Goal: Find specific page/section: Find specific page/section

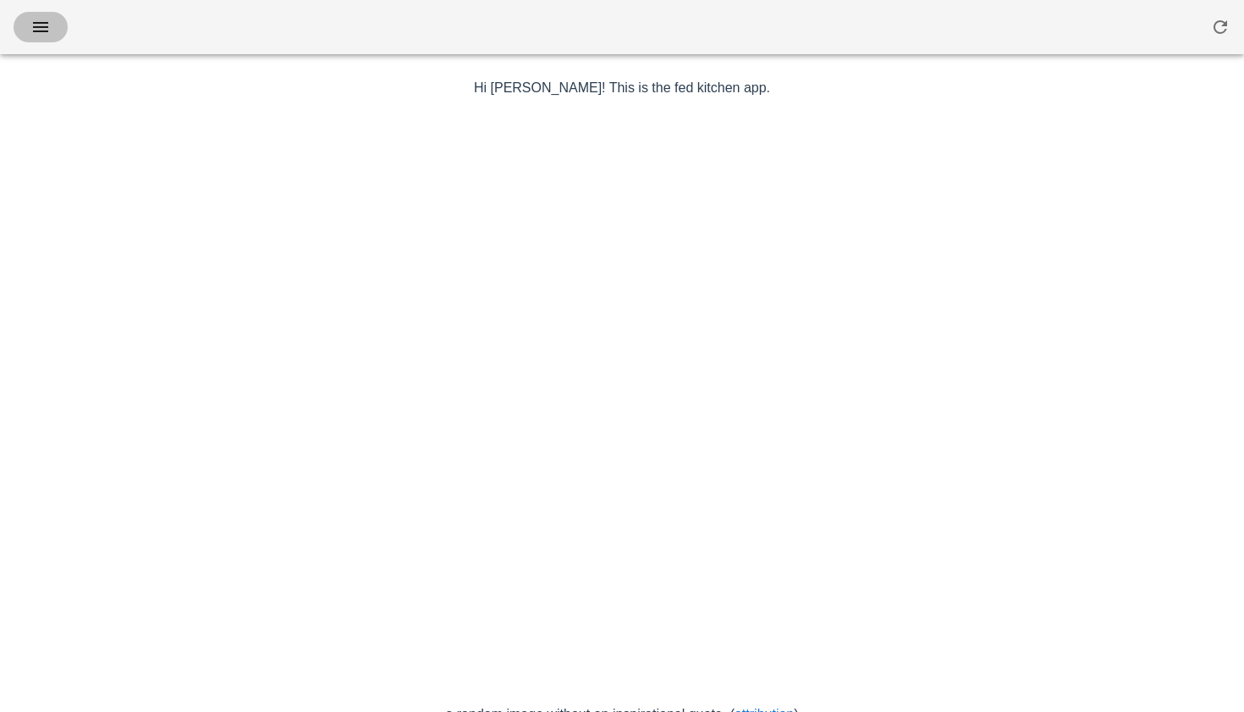
click at [46, 30] on icon "button" at bounding box center [40, 27] width 20 height 20
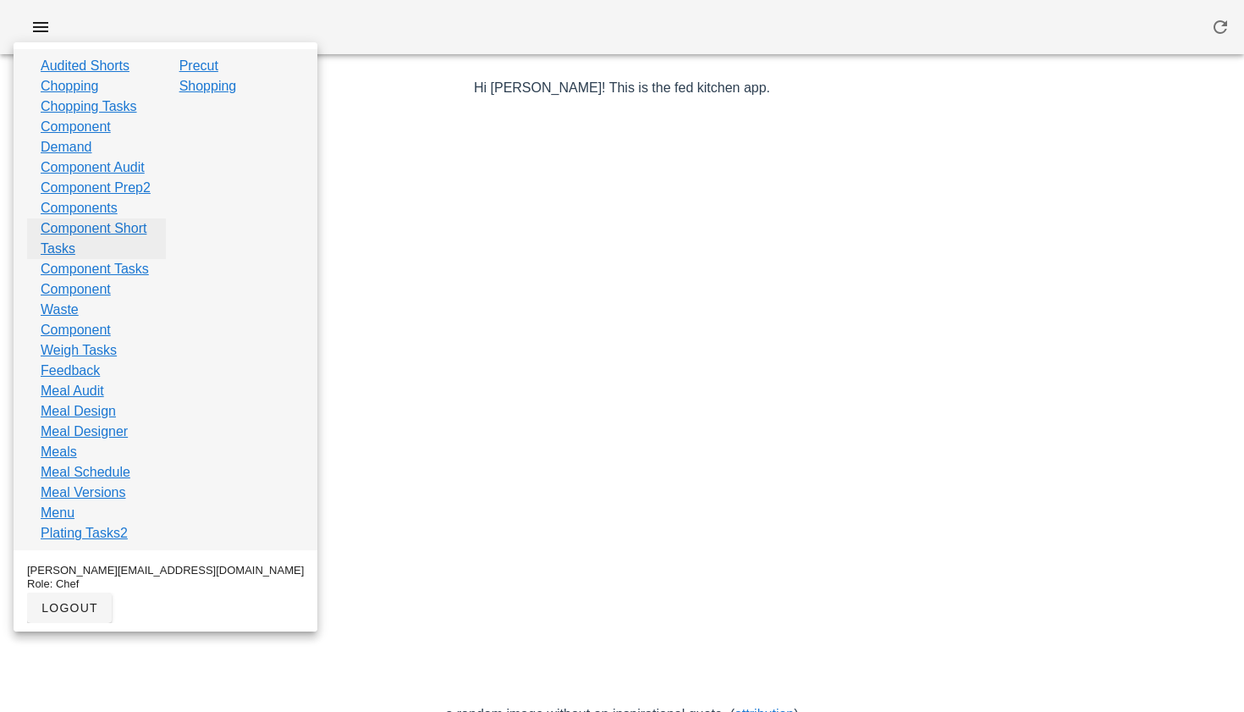
click at [92, 259] on link "Component Short Tasks" at bounding box center [97, 238] width 112 height 41
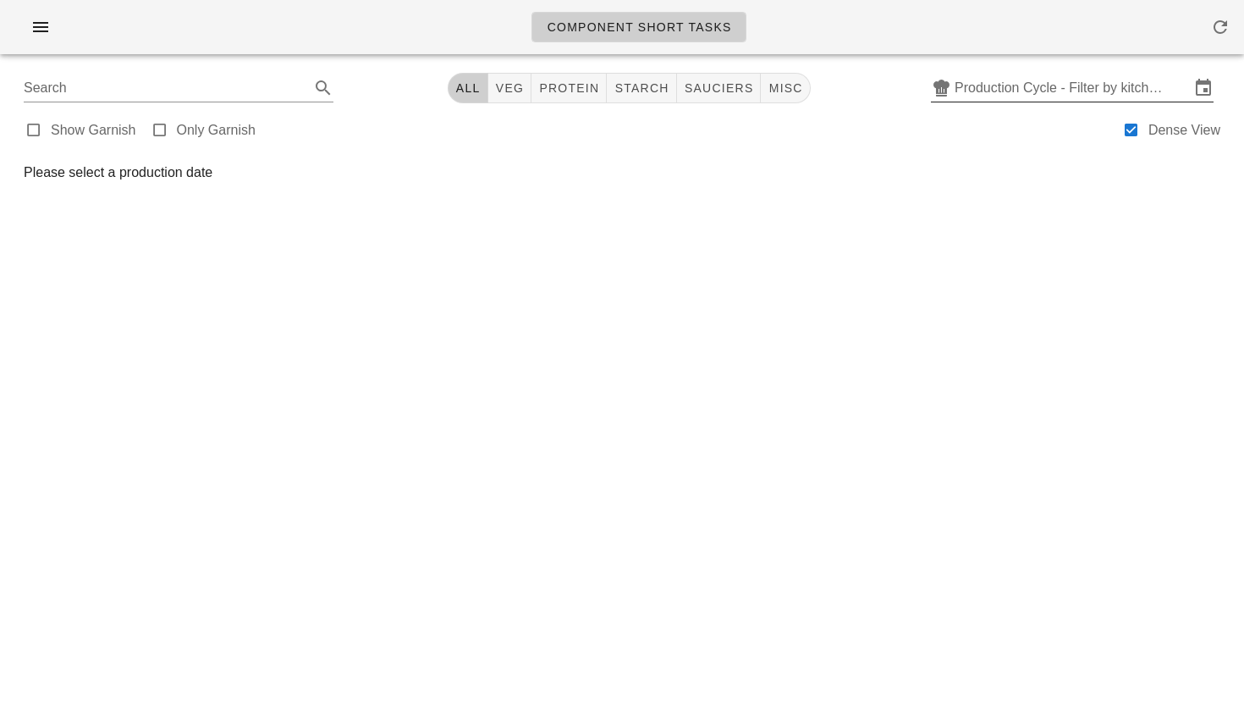
click at [988, 84] on input "Production Cycle - Filter by kitchen production schedules" at bounding box center [1072, 87] width 235 height 27
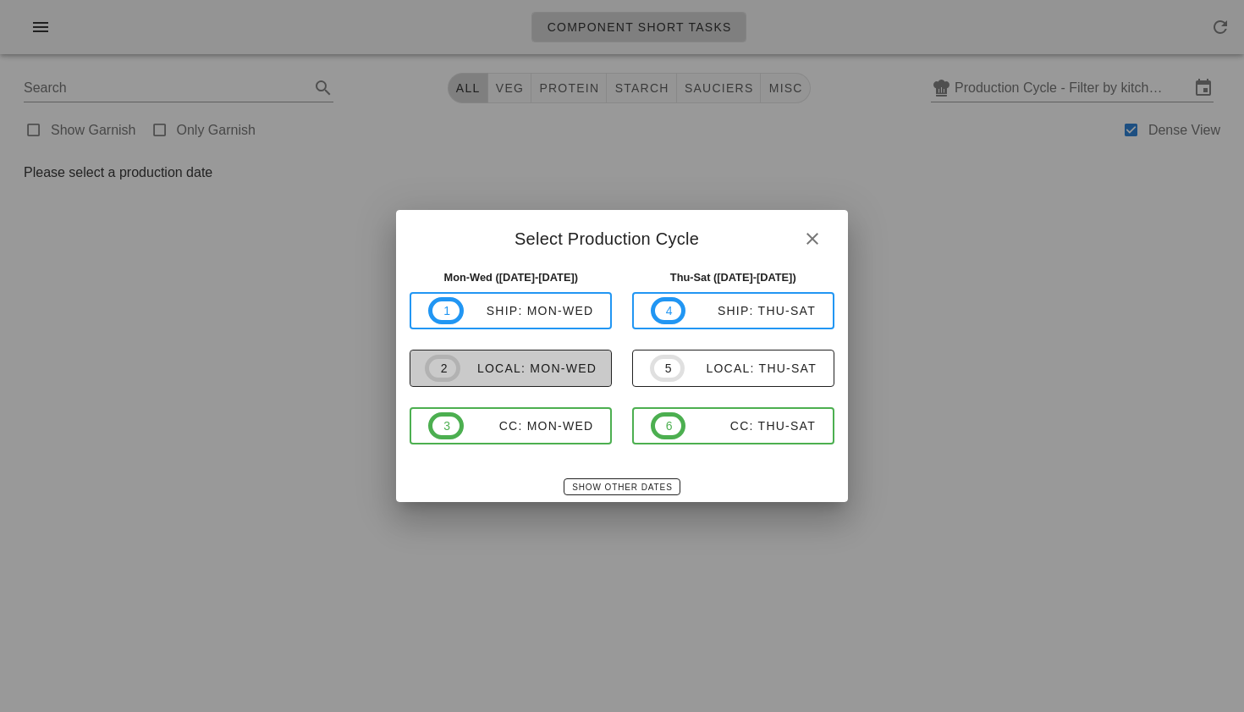
click at [528, 361] on div "local: Mon-Wed" at bounding box center [528, 368] width 136 height 14
type input "local: Mon-Wed (Sep 22-Sep 24)"
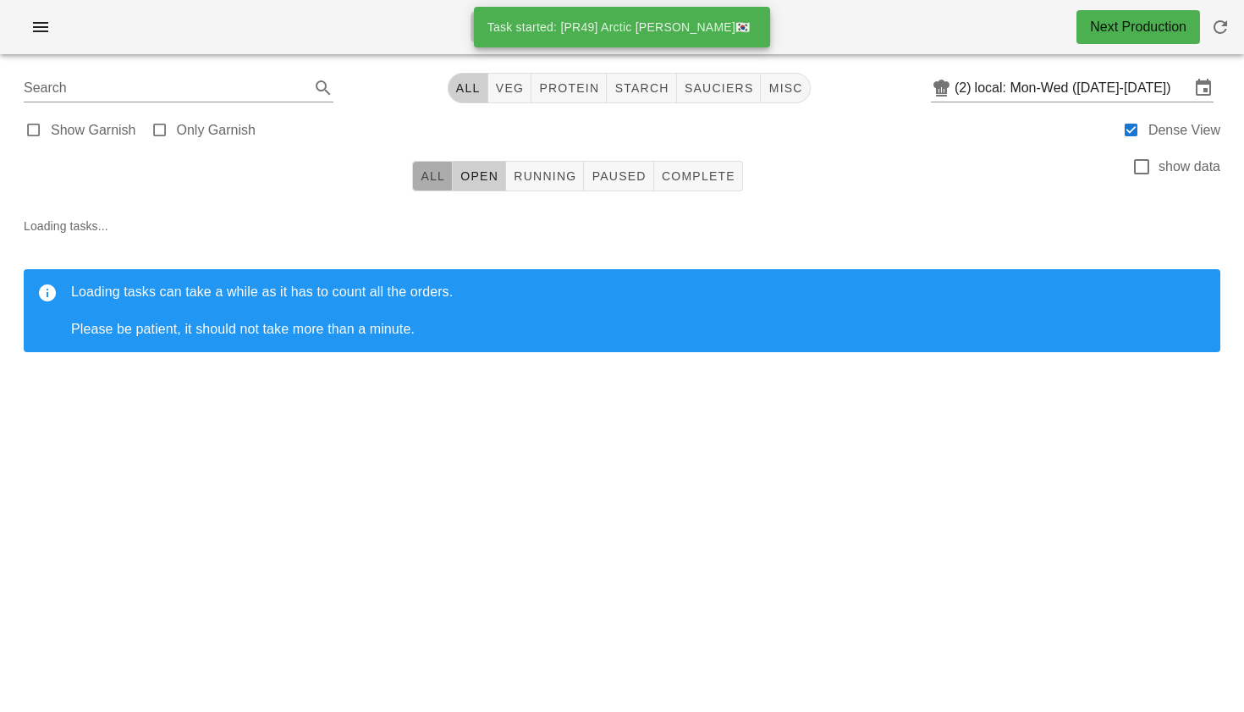
click at [421, 177] on span "All" at bounding box center [432, 176] width 25 height 14
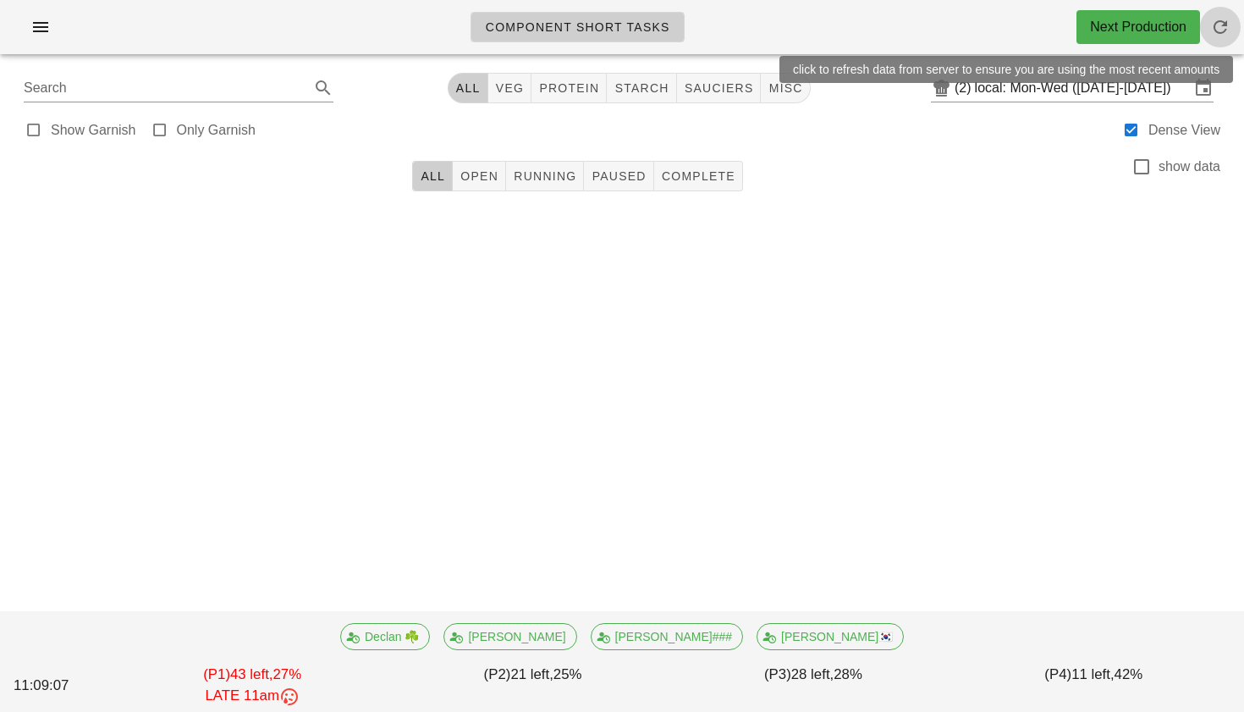
click at [1221, 25] on icon "button" at bounding box center [1220, 27] width 20 height 20
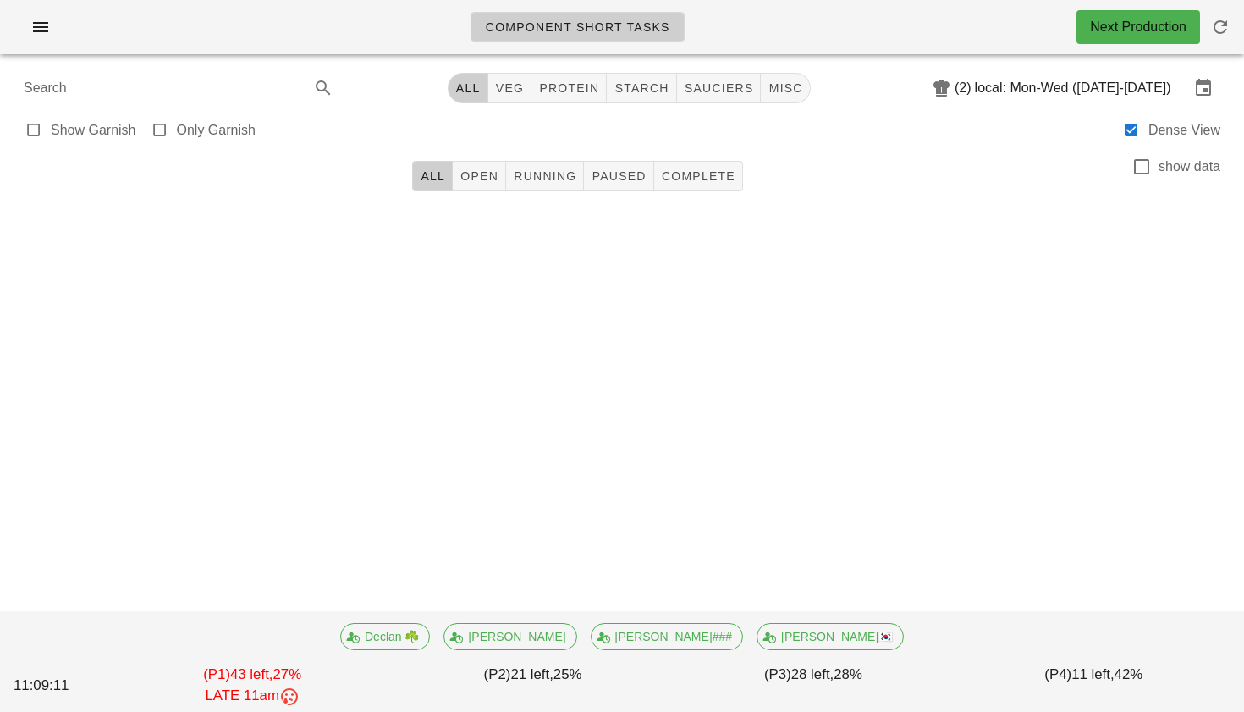
click at [1047, 107] on div "Search All veg protein starch sauciers misc (2) local: Mon-Wed (Sep 22-Sep 24)" at bounding box center [622, 88] width 1224 height 41
click at [1050, 92] on input "local: Mon-Wed ([DATE]-[DATE])" at bounding box center [1082, 87] width 215 height 27
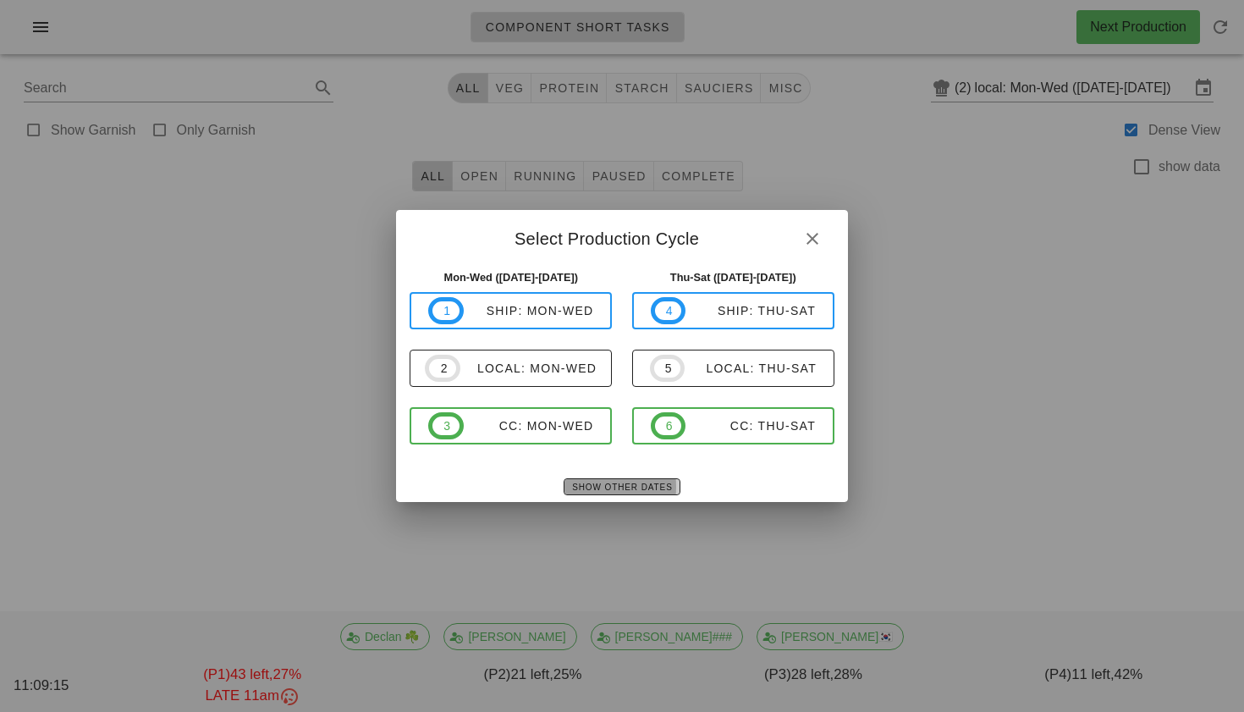
click at [609, 482] on span "Show Other Dates" at bounding box center [621, 486] width 101 height 9
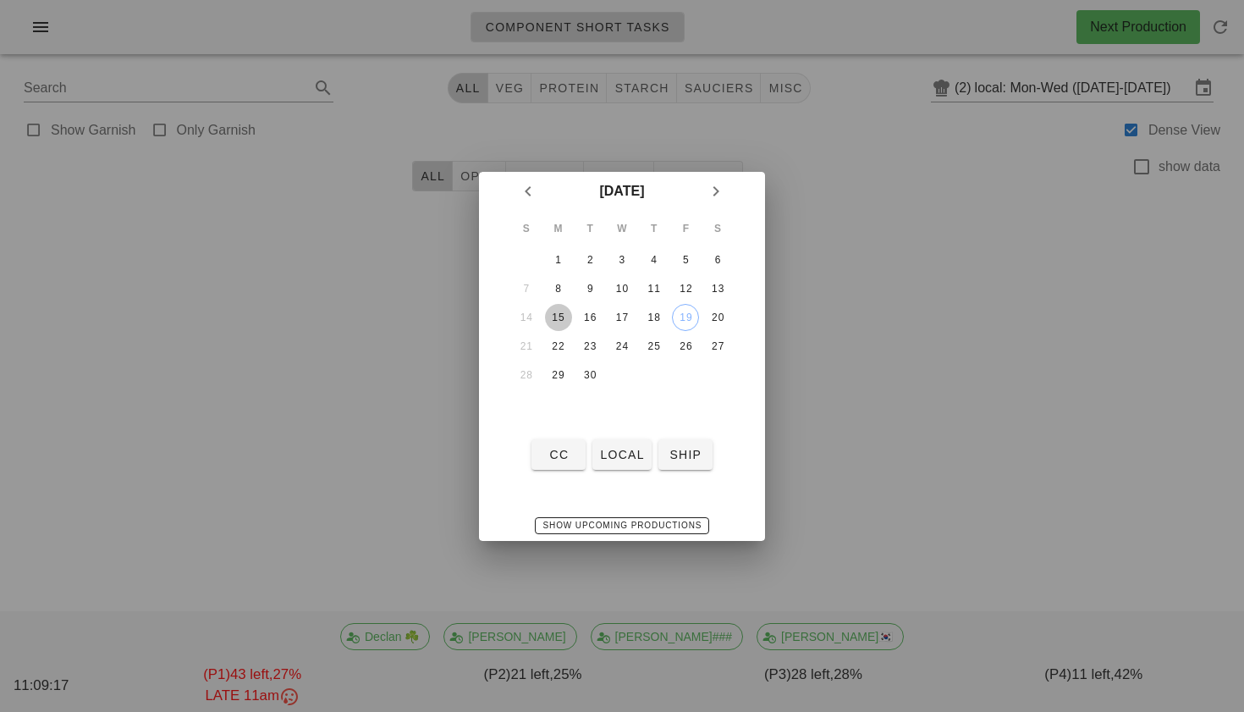
click at [566, 316] on div "15" at bounding box center [558, 317] width 27 height 12
click at [619, 320] on div "17" at bounding box center [621, 317] width 27 height 12
click at [564, 317] on div "15" at bounding box center [558, 317] width 27 height 12
click at [619, 450] on span "local" at bounding box center [621, 455] width 45 height 14
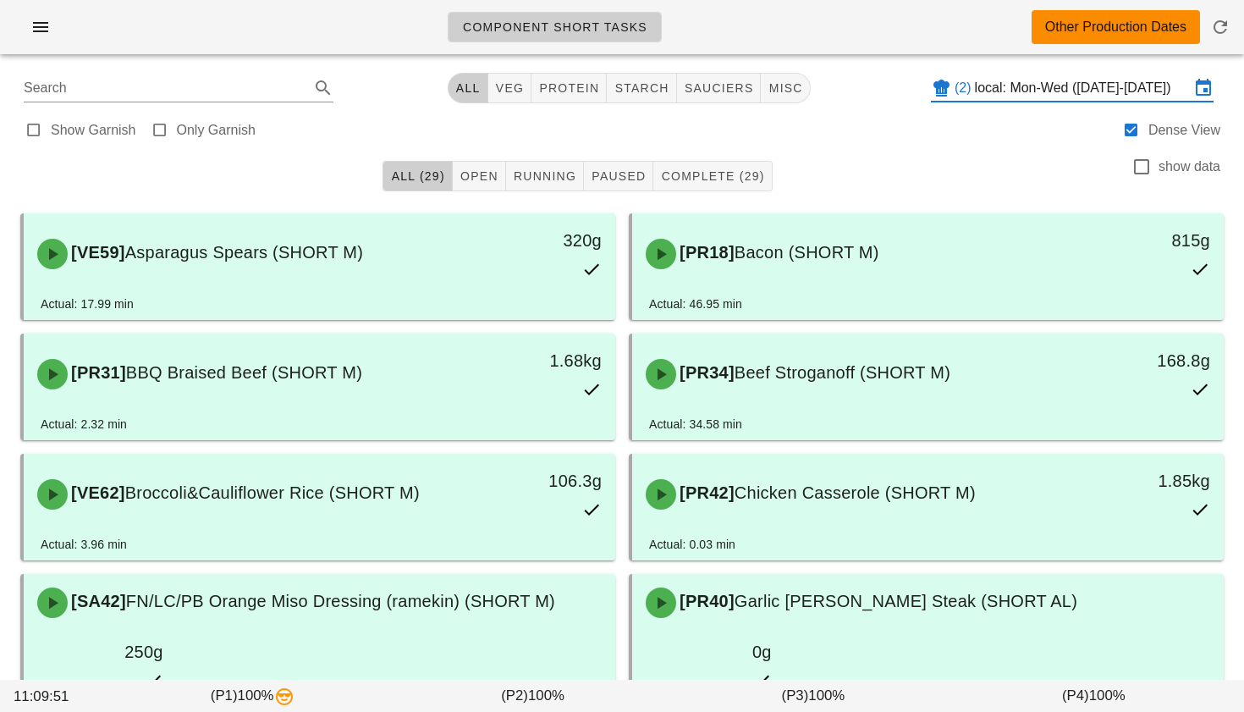
click at [1022, 87] on input "local: Mon-Wed (Sep 15-Sep 17)" at bounding box center [1082, 87] width 215 height 27
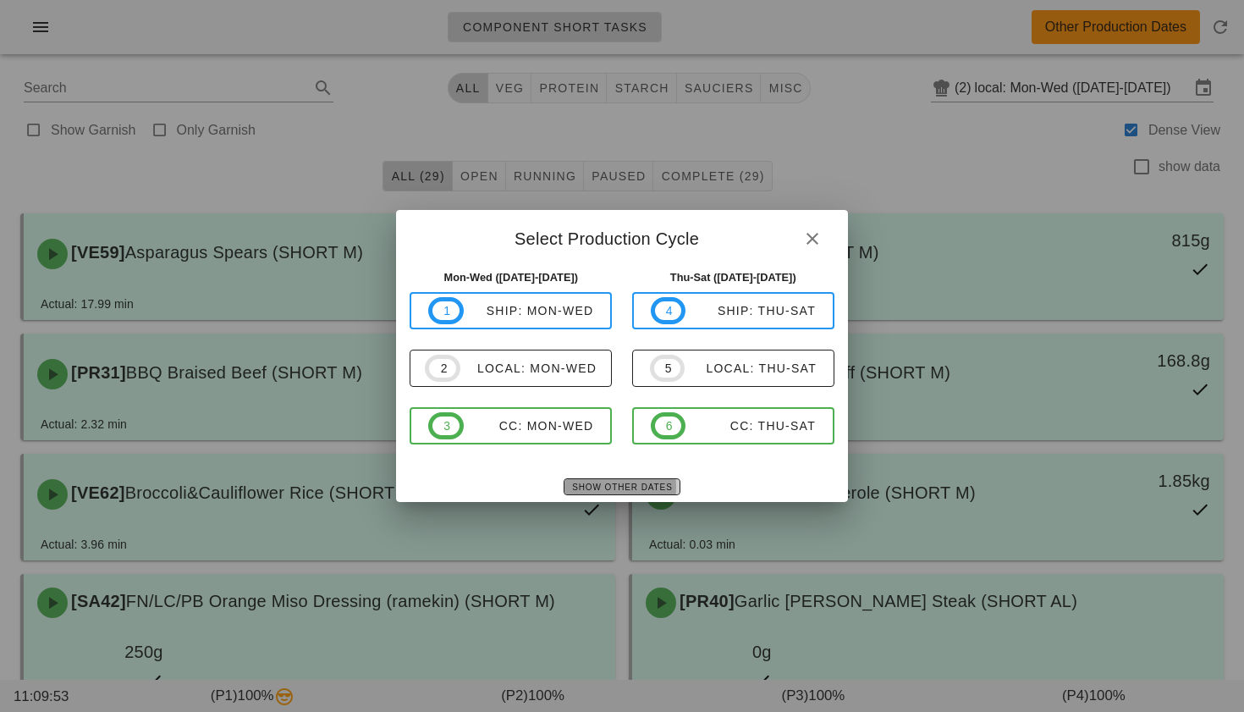
click at [614, 485] on span "Show Other Dates" at bounding box center [621, 486] width 101 height 9
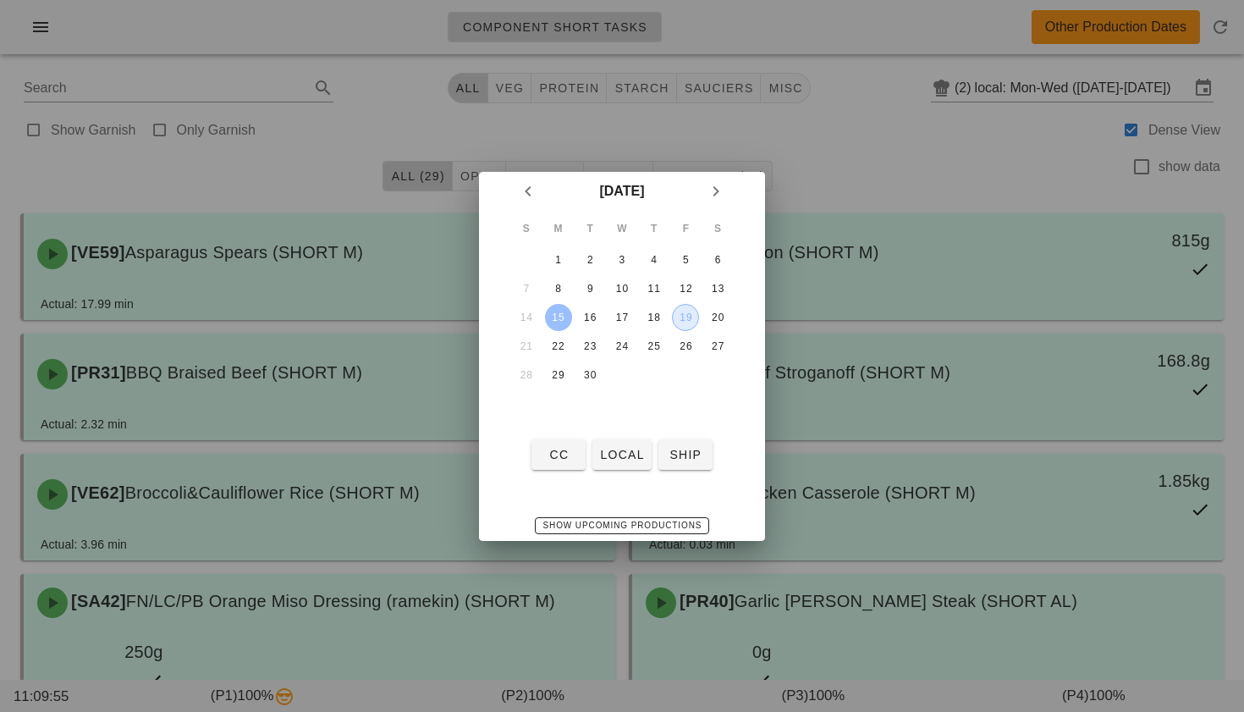
click at [677, 317] on div "19" at bounding box center [685, 317] width 25 height 12
click at [613, 462] on button "local" at bounding box center [621, 454] width 58 height 30
type input "local: Thu-Sat (Sep 18-Sep 20)"
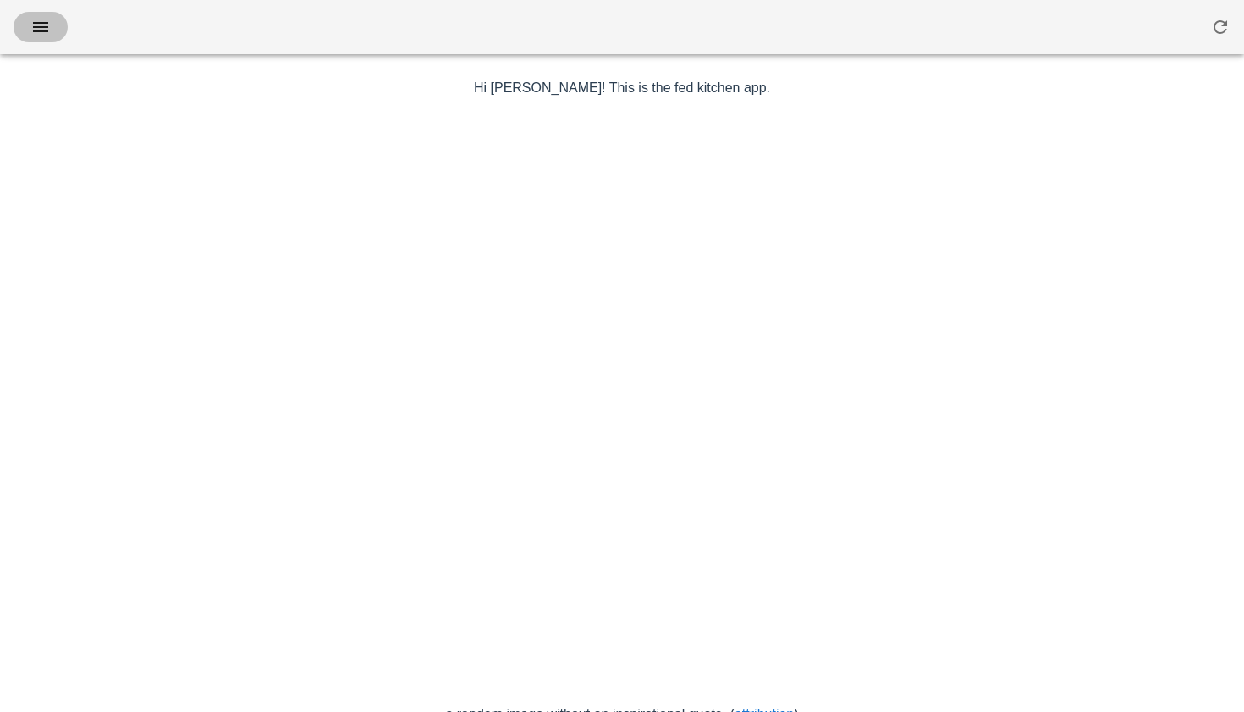
click at [43, 30] on icon "button" at bounding box center [40, 27] width 20 height 20
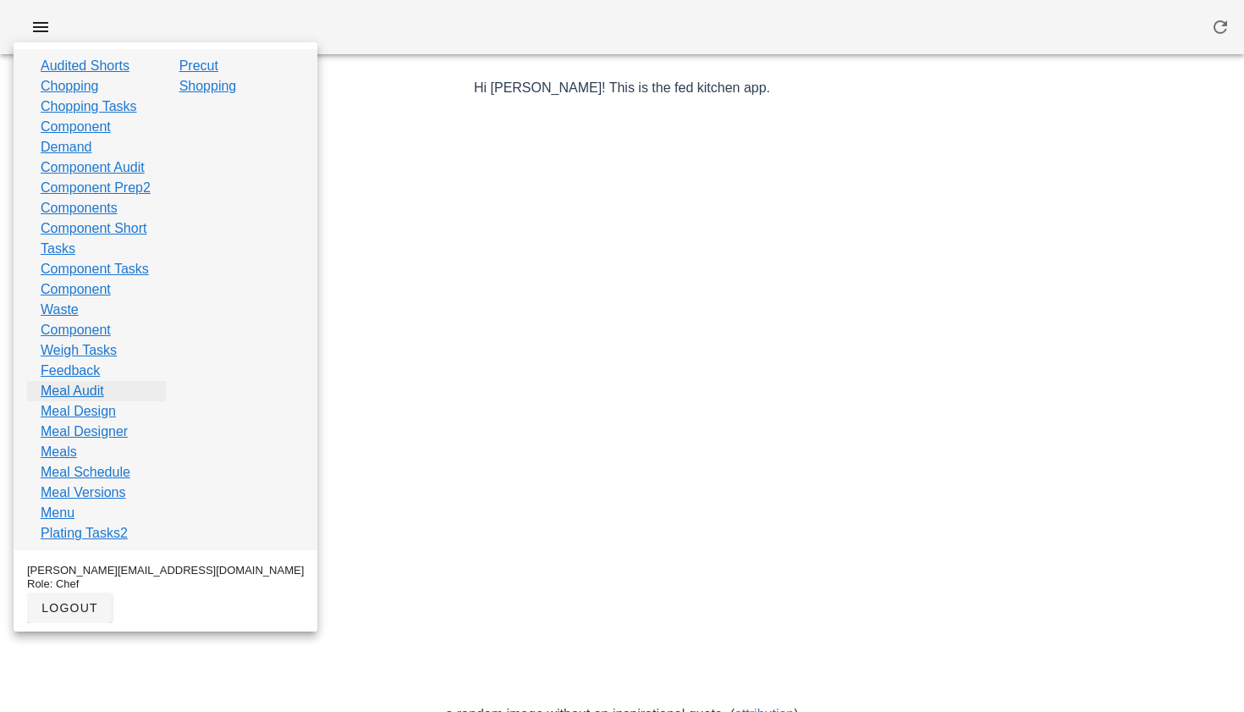
click at [99, 401] on link "Meal Audit" at bounding box center [72, 391] width 63 height 20
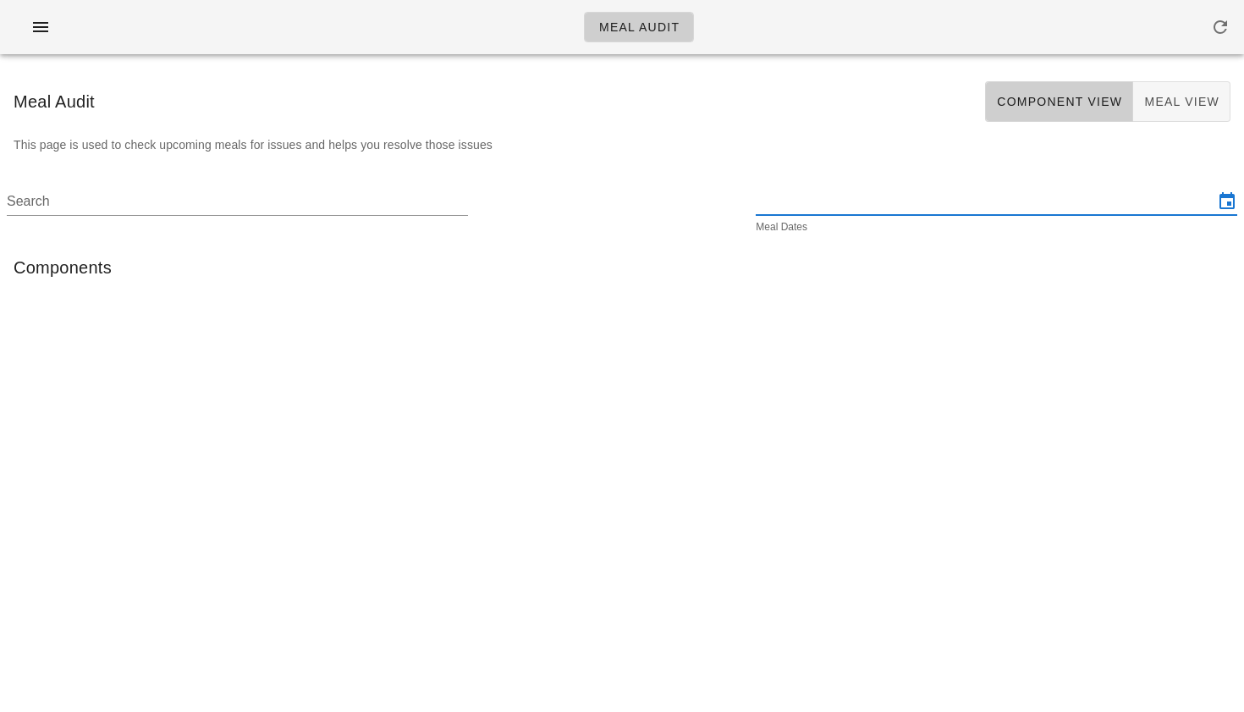
click at [891, 192] on input "text" at bounding box center [985, 201] width 458 height 27
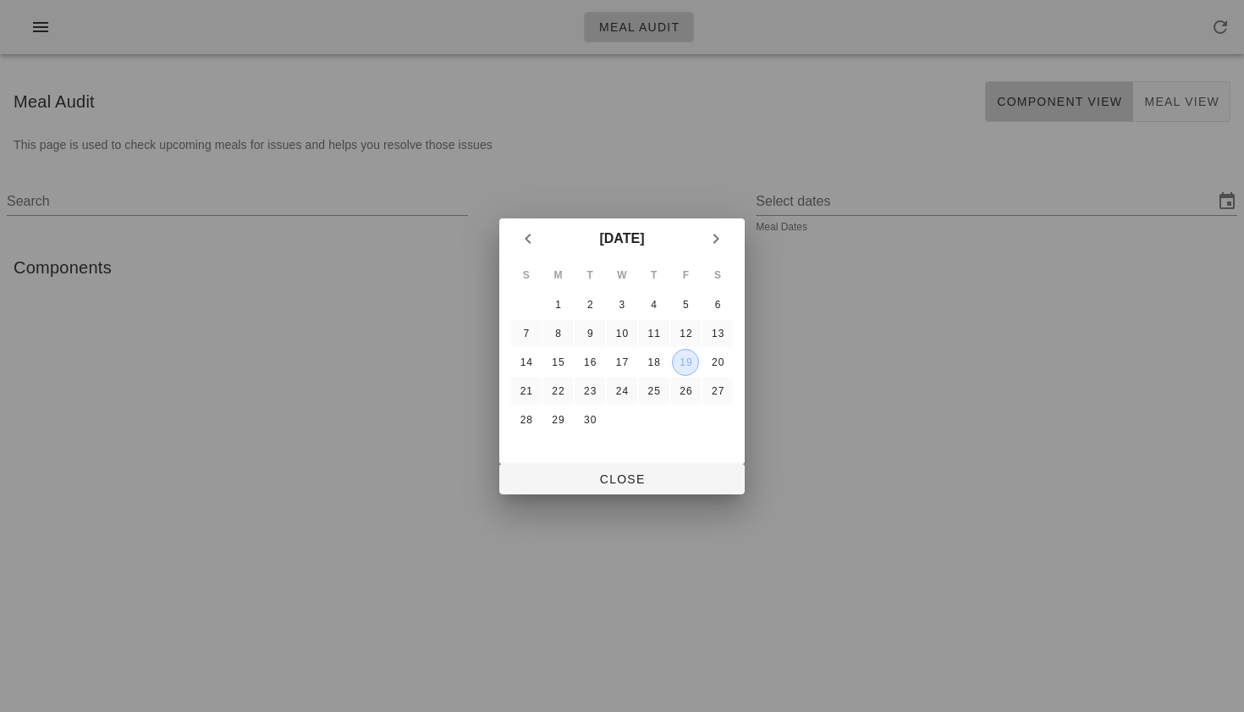
click at [685, 369] on button "19" at bounding box center [685, 362] width 27 height 27
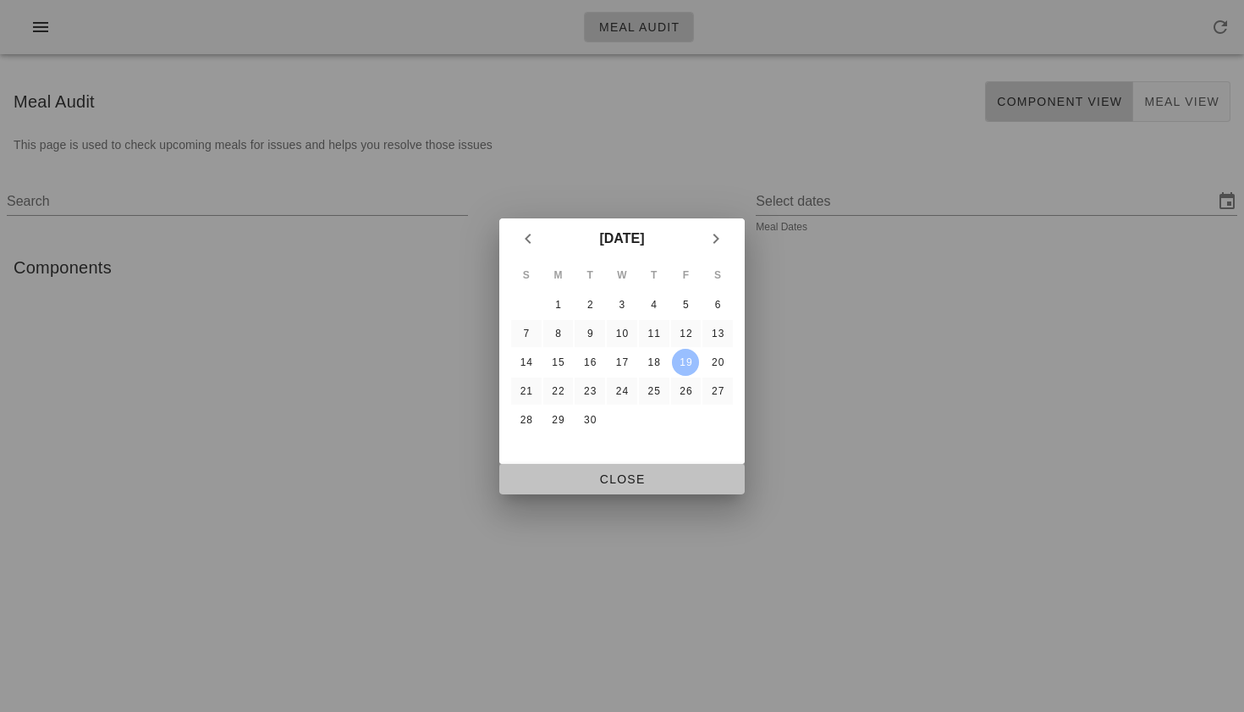
click at [636, 483] on span "Close" at bounding box center [622, 479] width 218 height 14
type input "Thursday September 18 - Saturday September 20"
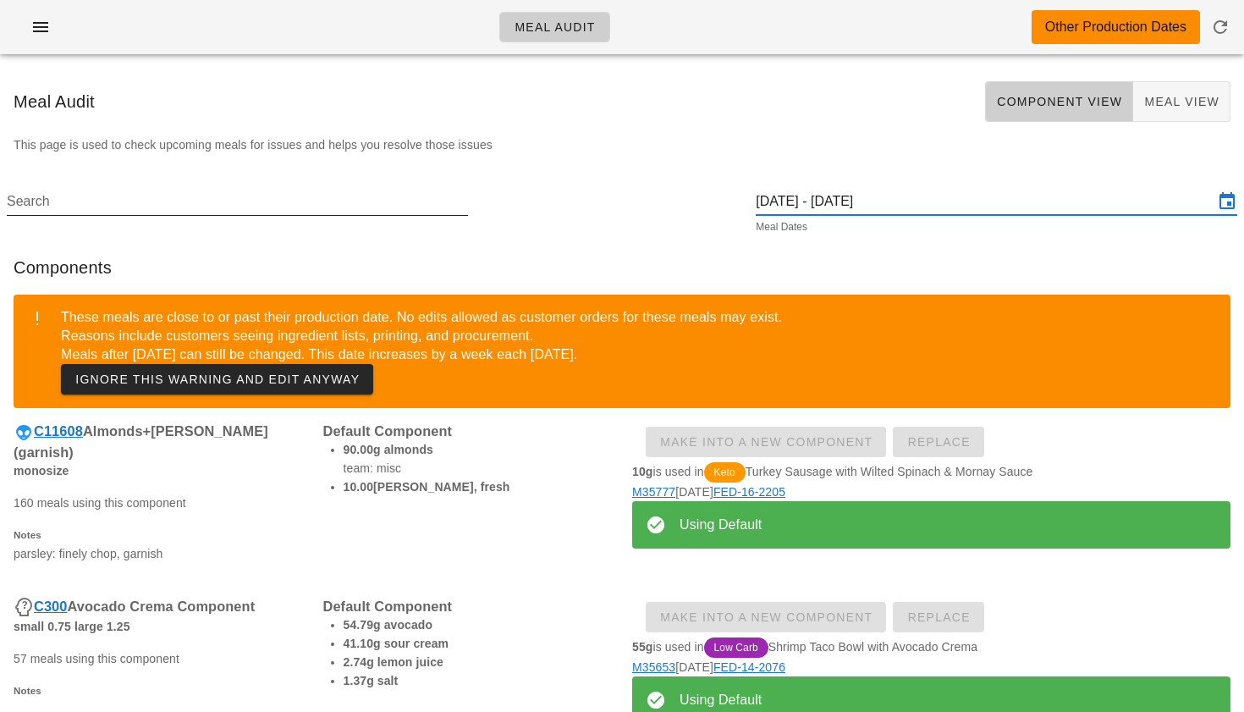
click at [257, 210] on input "Search" at bounding box center [236, 201] width 458 height 27
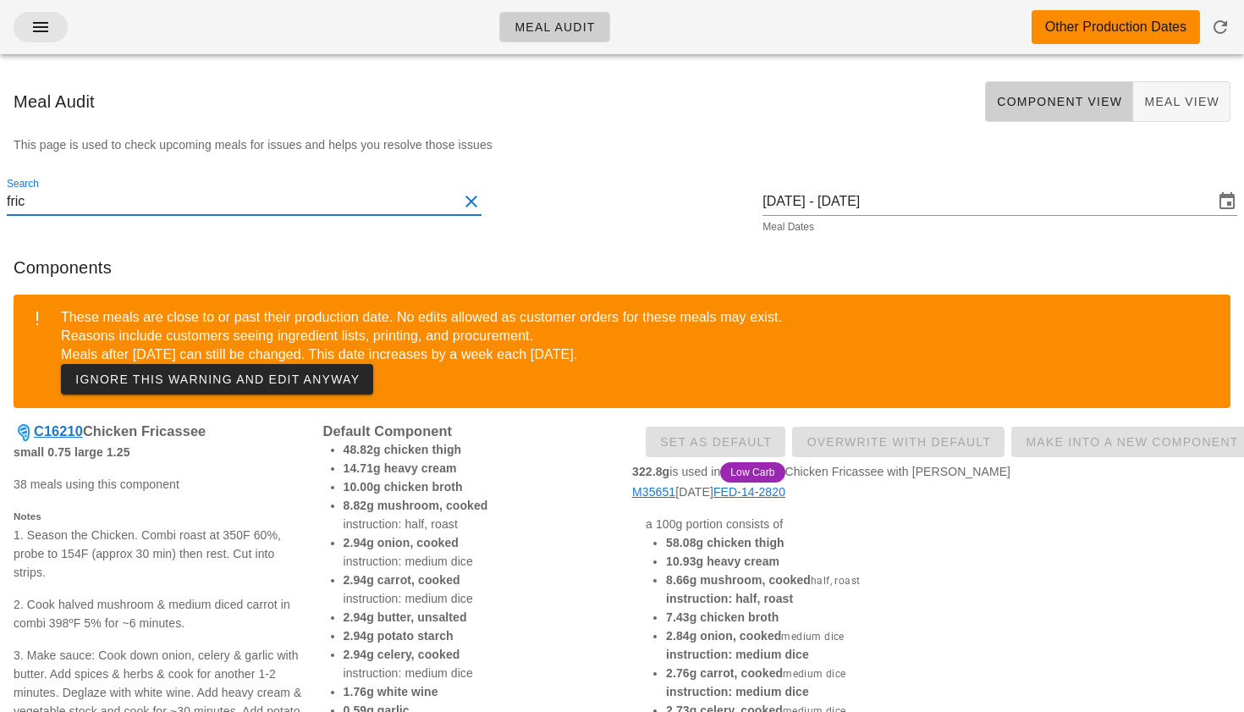
type input "fric"
click at [47, 22] on icon "button" at bounding box center [40, 27] width 20 height 20
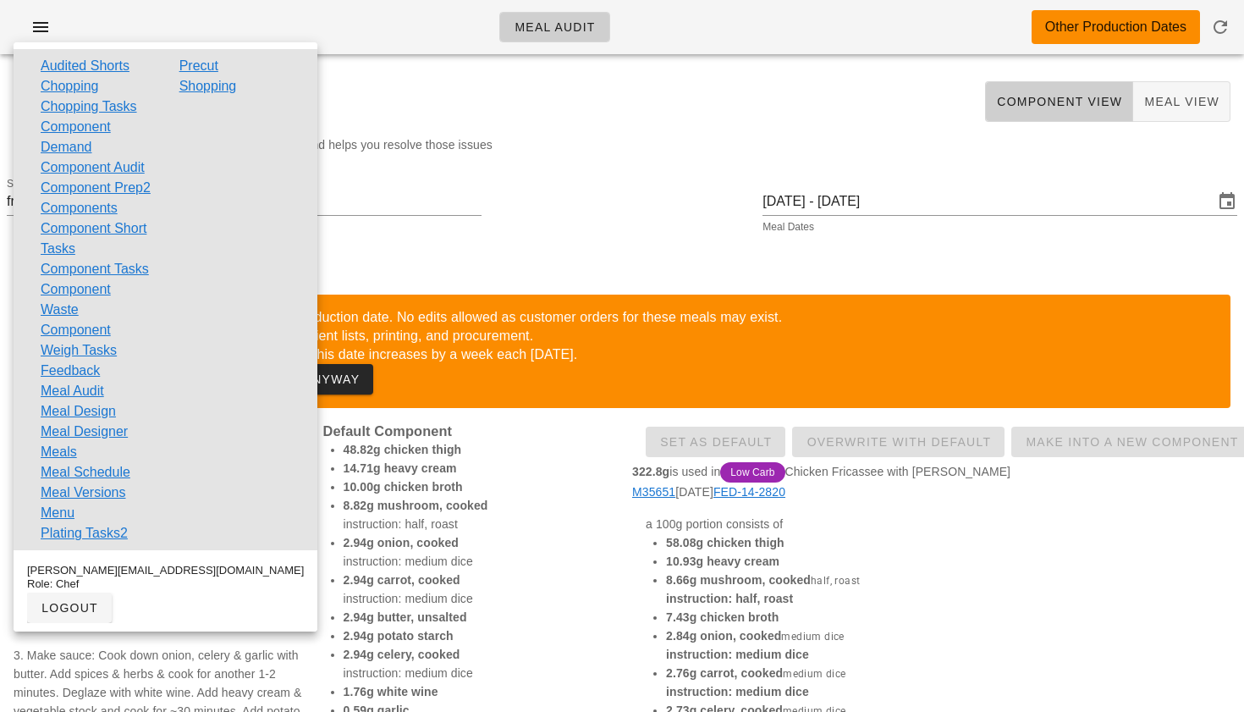
click at [827, 41] on div "Meal Audit Other Production Dates" at bounding box center [622, 27] width 1244 height 54
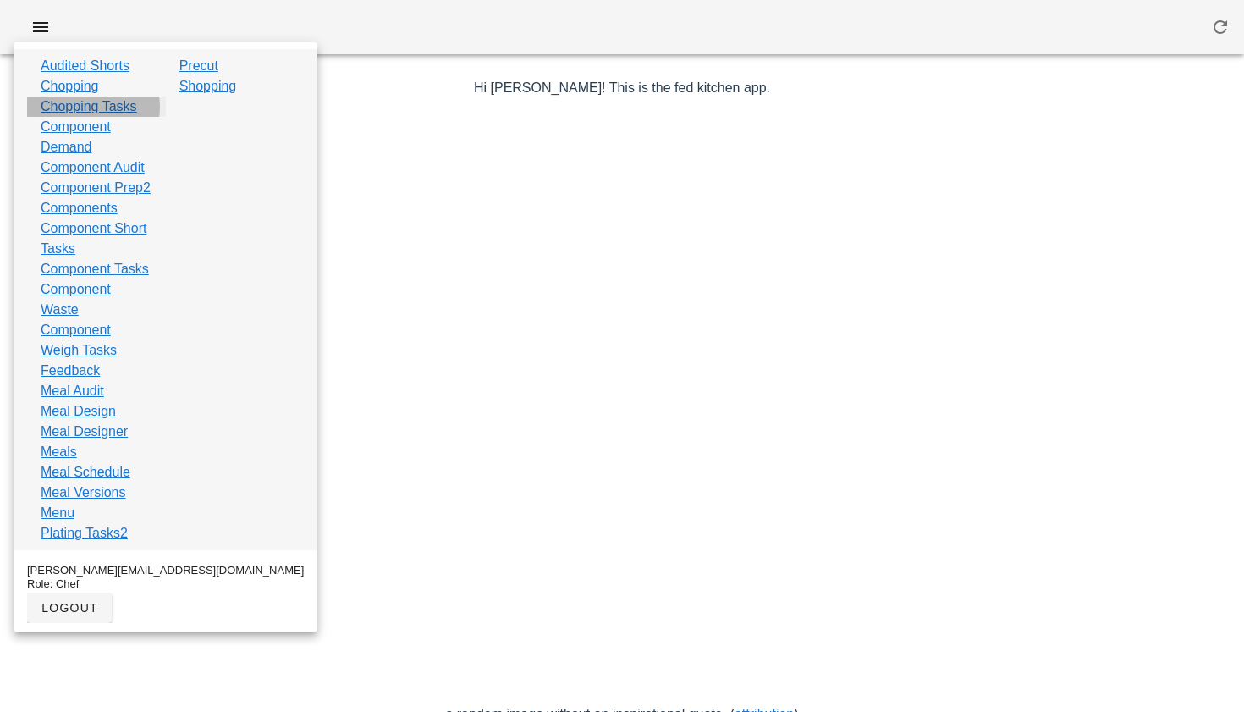
click at [104, 109] on link "Chopping Tasks" at bounding box center [89, 106] width 96 height 20
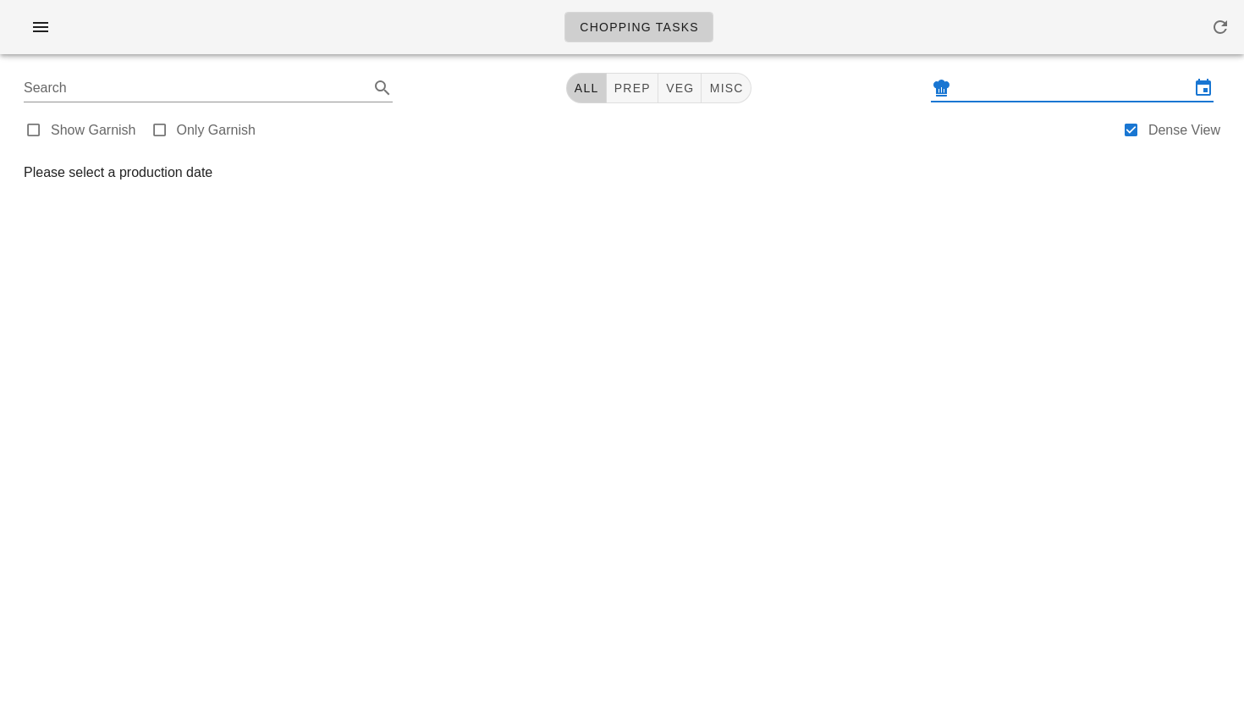
click at [994, 96] on input "text" at bounding box center [1072, 87] width 235 height 27
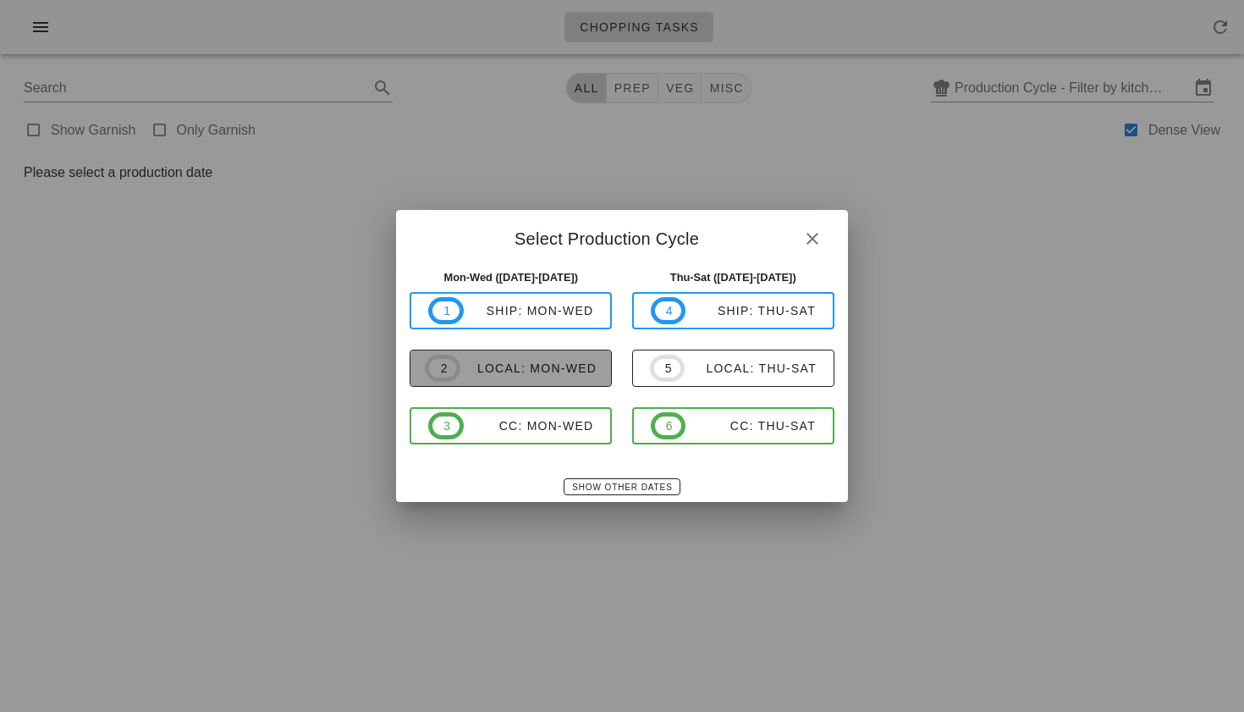
click at [553, 378] on span "2 local: Mon-Wed" at bounding box center [511, 368] width 172 height 27
type input "local: Mon-Wed (Sep 22-Sep 24)"
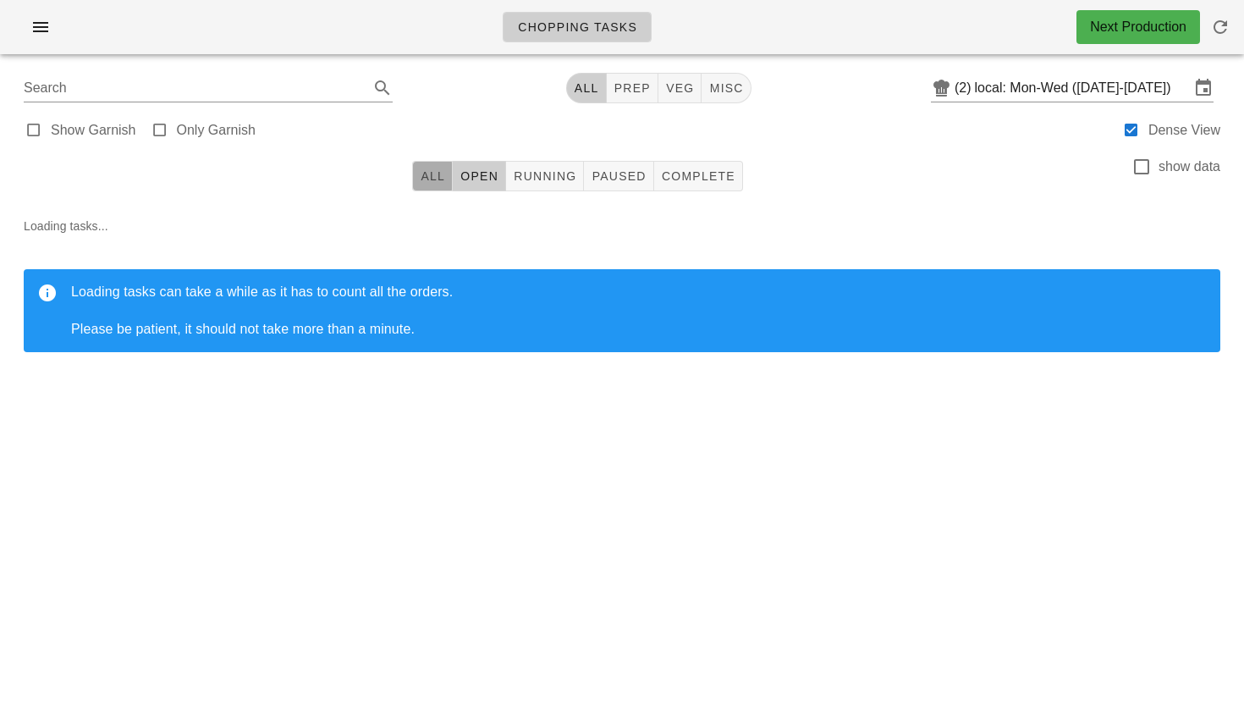
click at [436, 173] on span "All" at bounding box center [432, 176] width 25 height 14
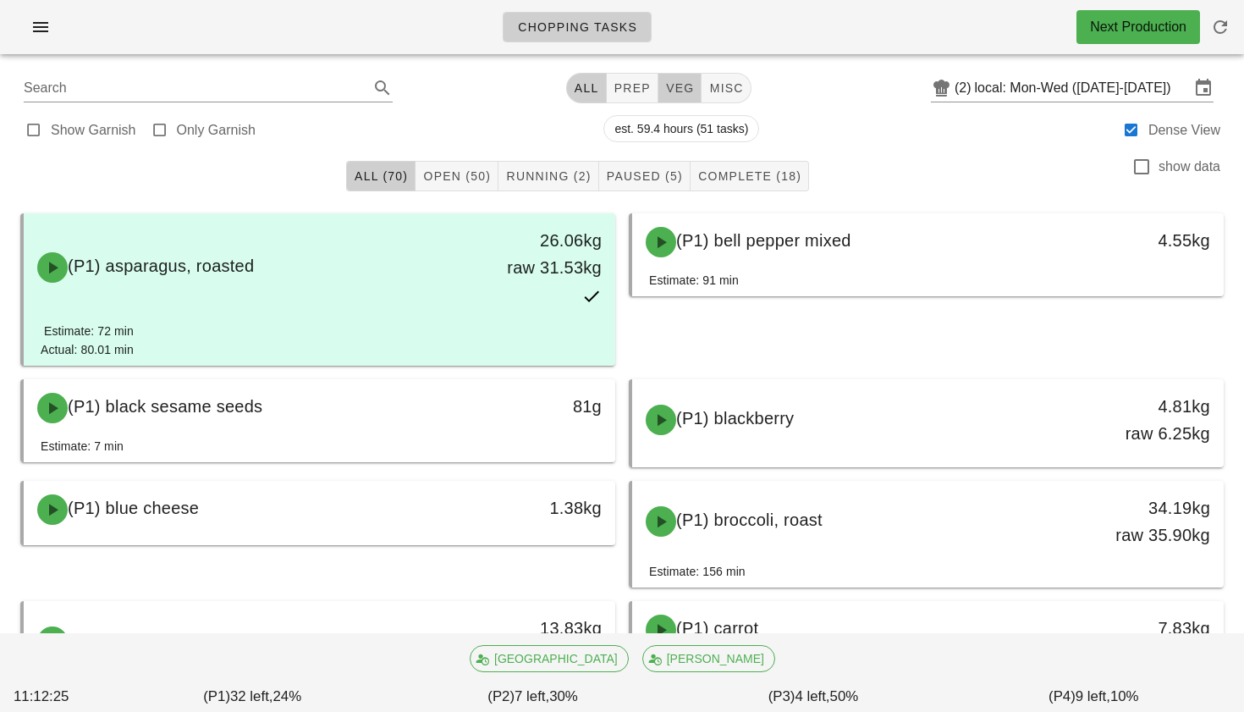
click at [672, 88] on span "veg" at bounding box center [680, 88] width 30 height 14
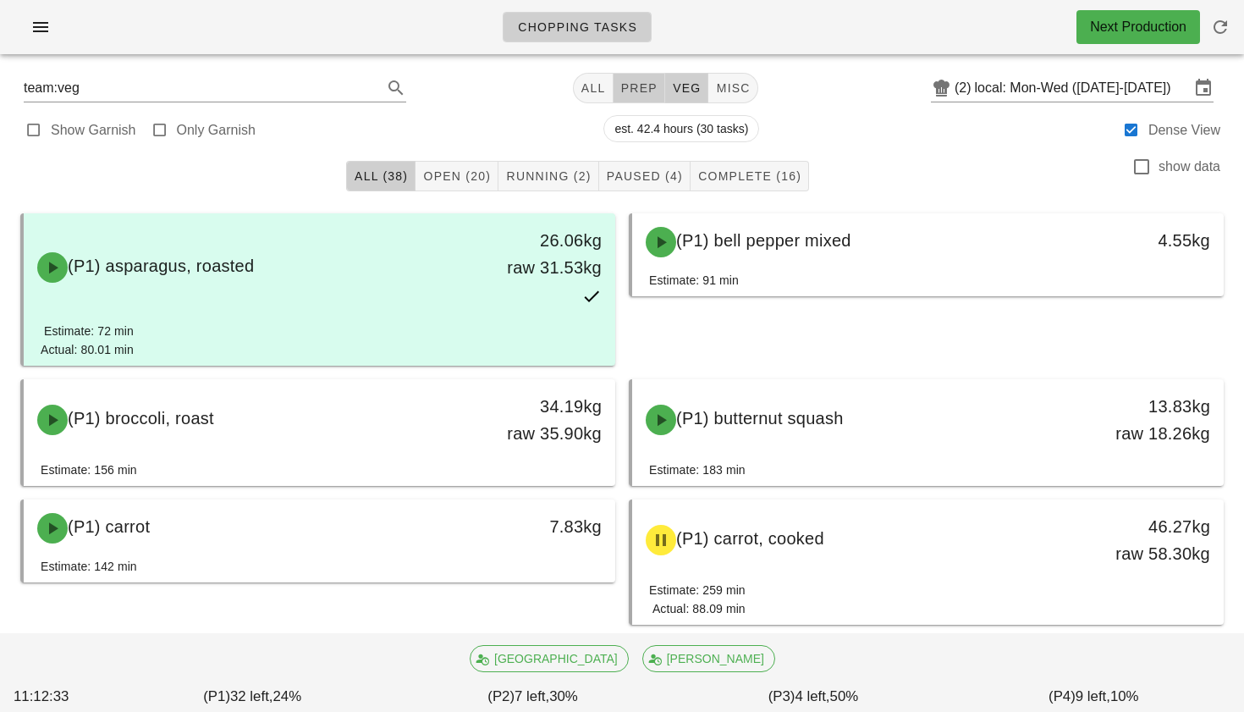
click at [624, 82] on span "prep" at bounding box center [638, 88] width 37 height 14
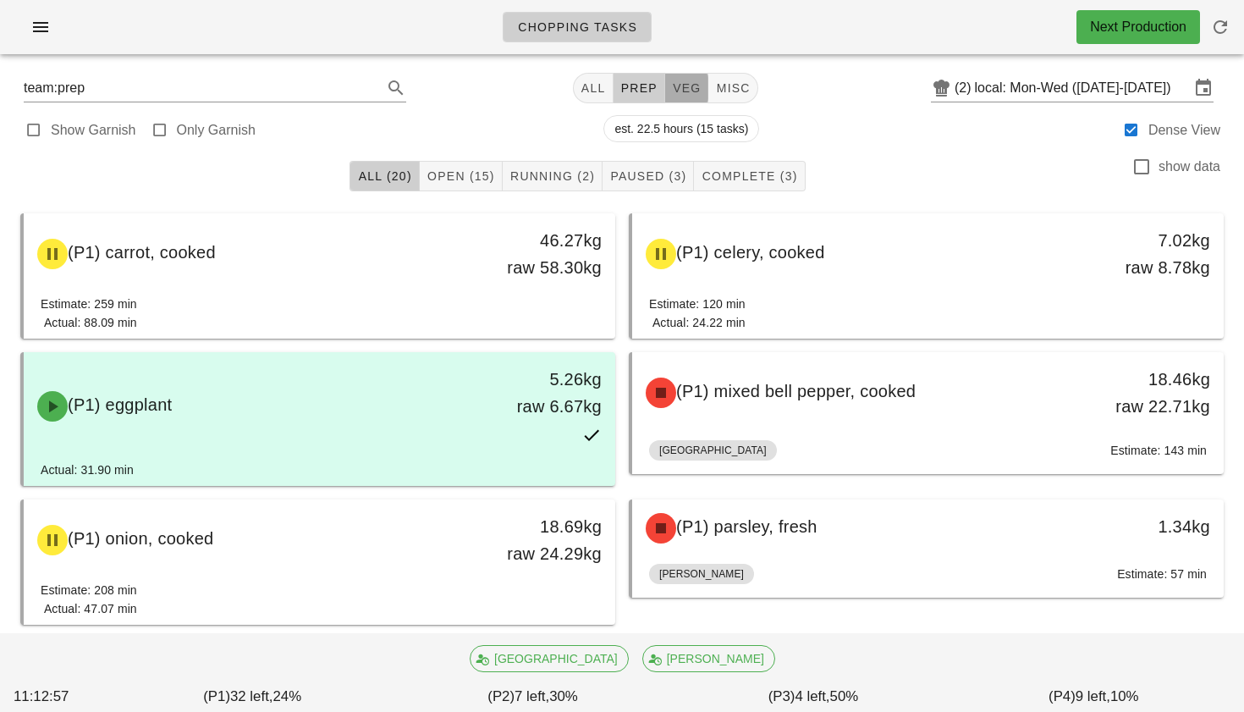
click at [678, 93] on span "veg" at bounding box center [687, 88] width 30 height 14
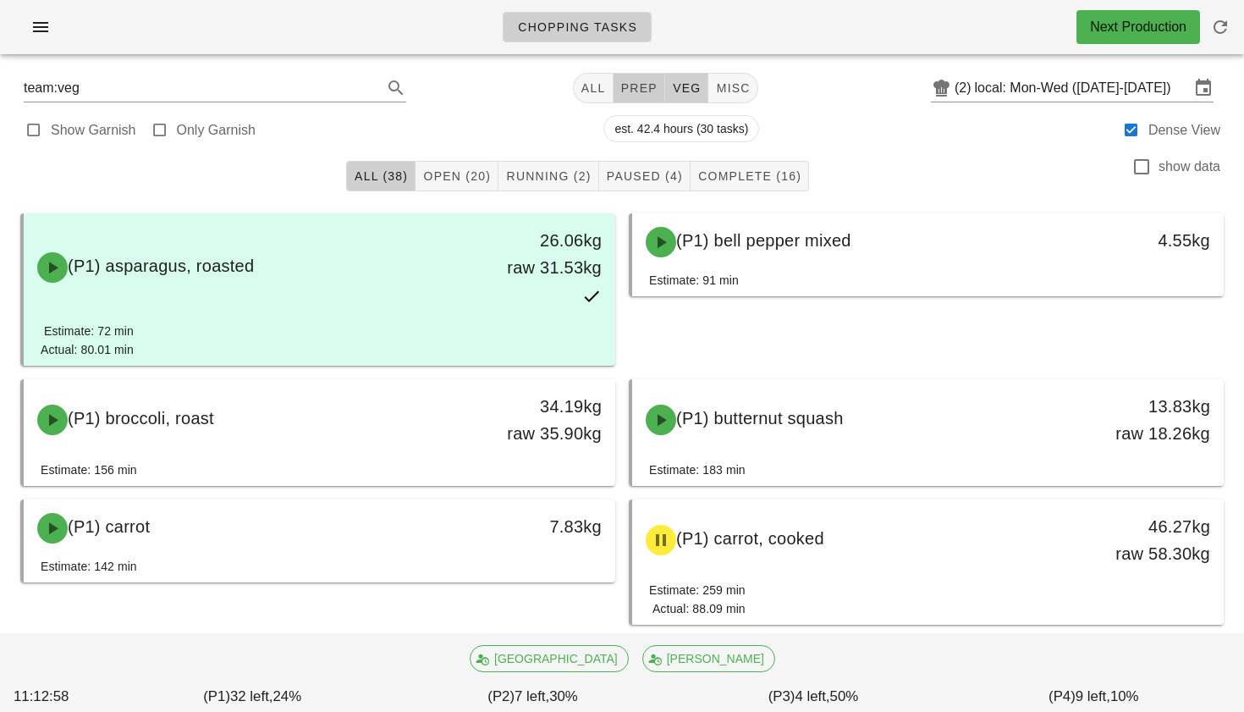
click at [631, 81] on span "prep" at bounding box center [638, 88] width 37 height 14
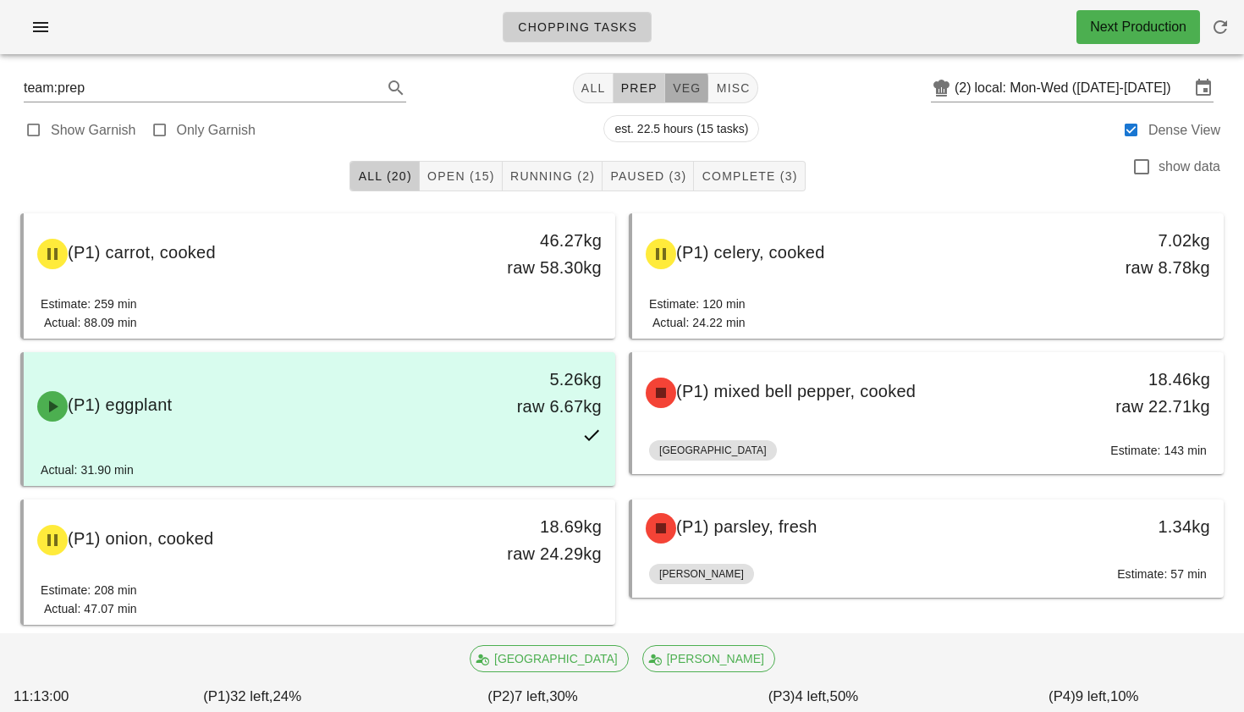
click at [665, 97] on button "veg" at bounding box center [687, 88] width 44 height 30
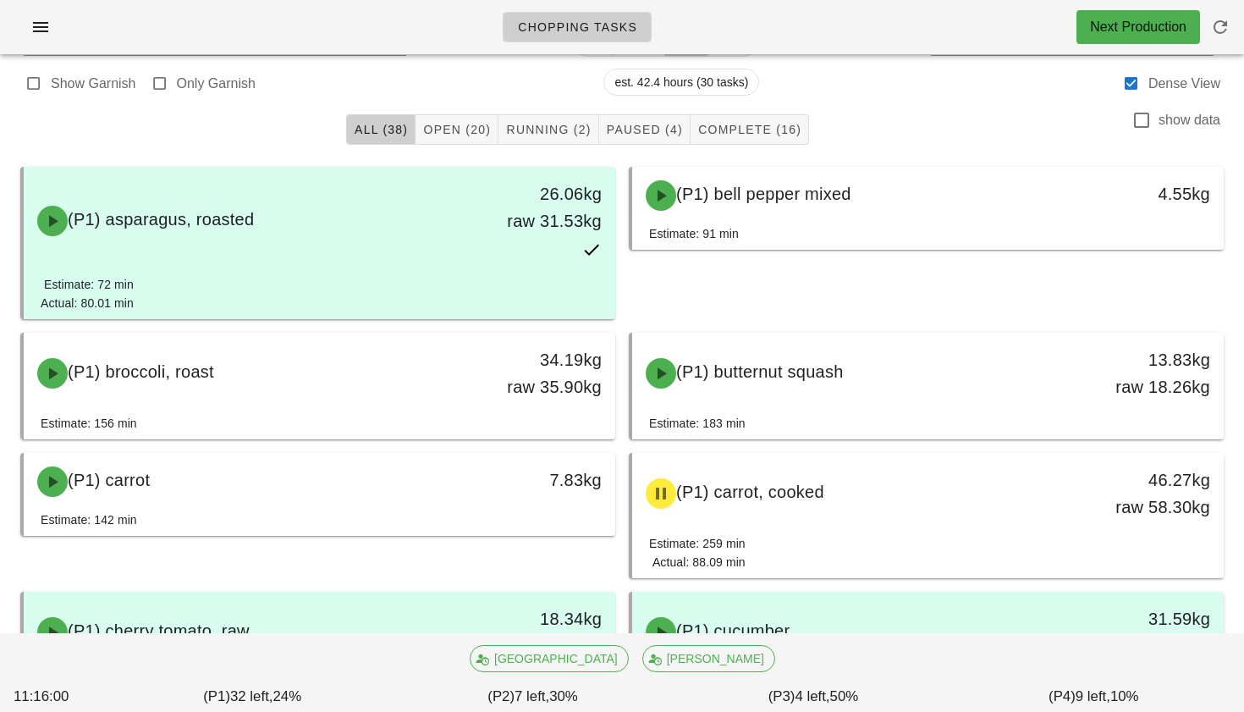
scroll to position [43, 0]
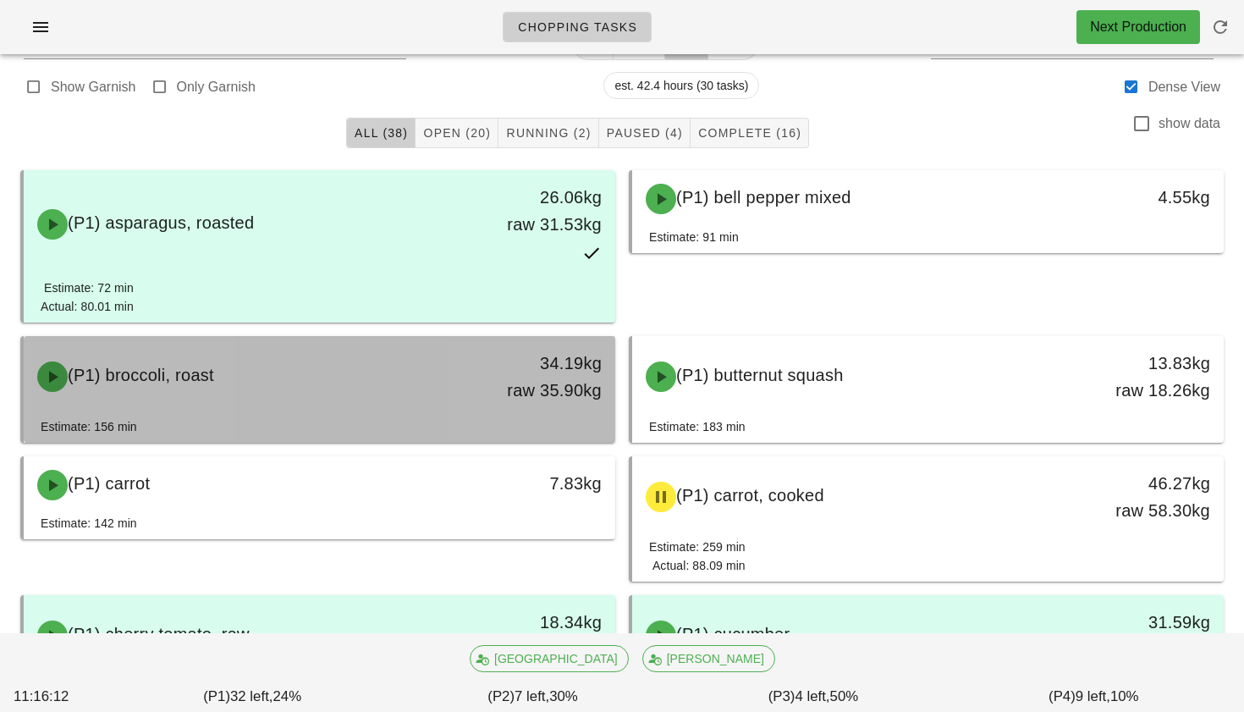
click at [539, 401] on div "34.19kg raw 35.90kg" at bounding box center [539, 377] width 126 height 54
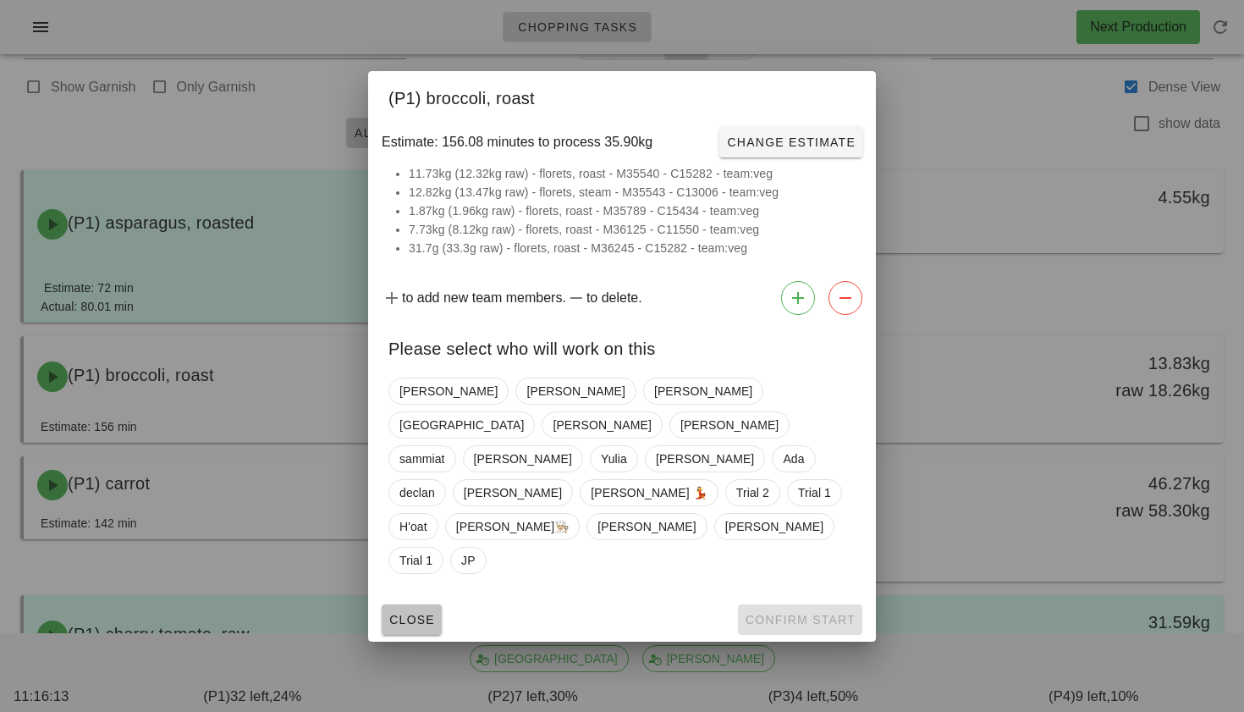
click at [427, 613] on span "Close" at bounding box center [411, 620] width 47 height 14
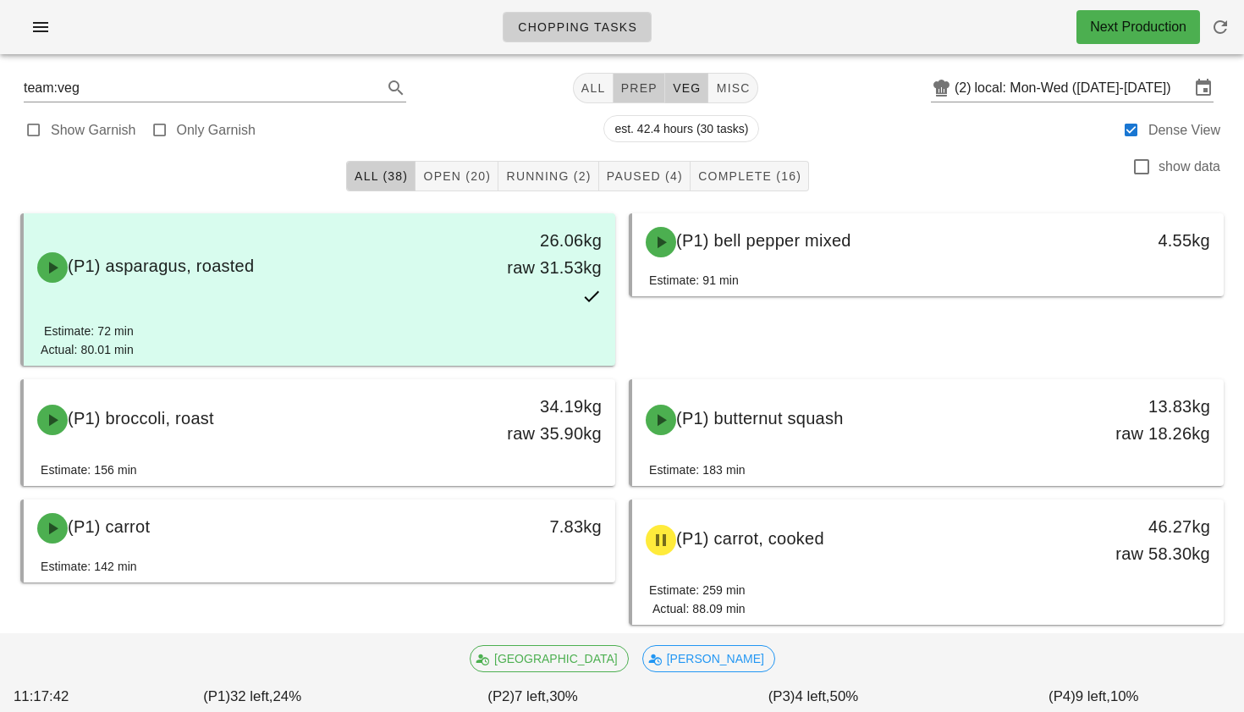
click at [635, 91] on span "prep" at bounding box center [638, 88] width 37 height 14
type input "team:prep"
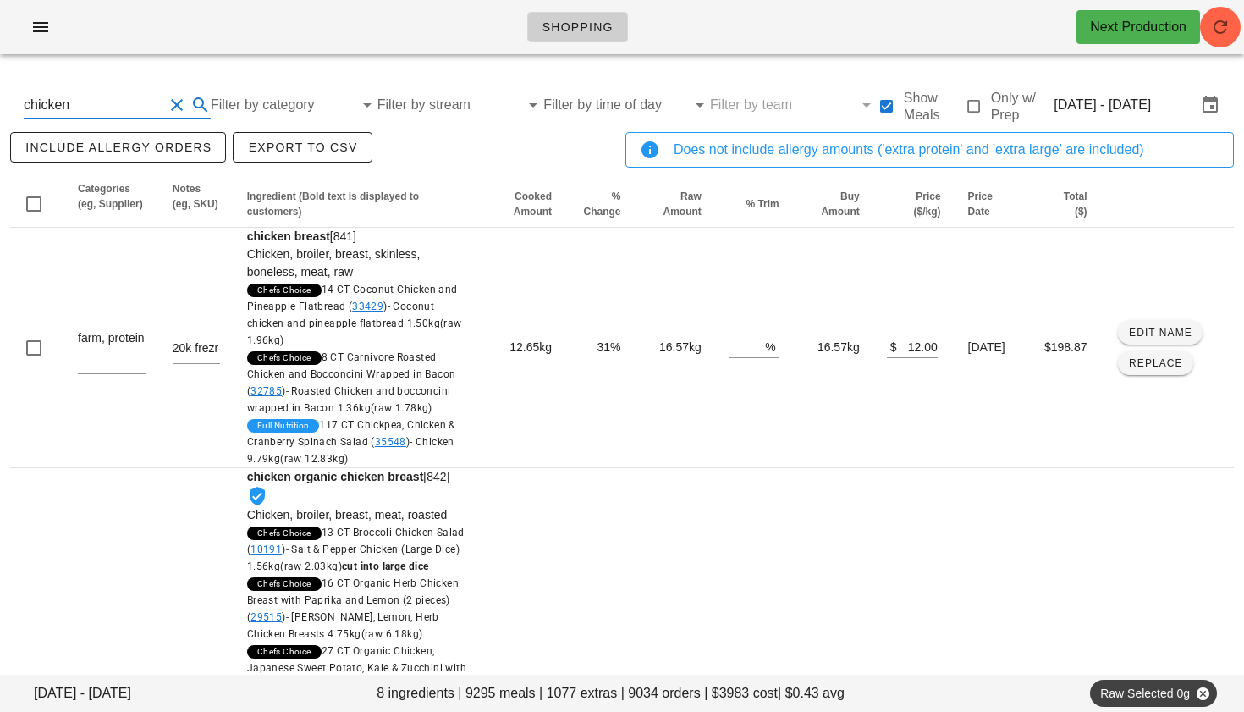
scroll to position [8, 0]
